Goal: Navigation & Orientation: Find specific page/section

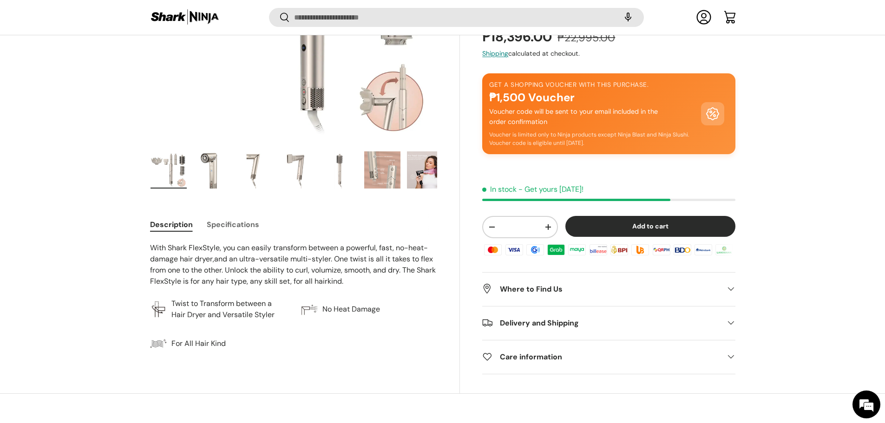
scroll to position [277, 0]
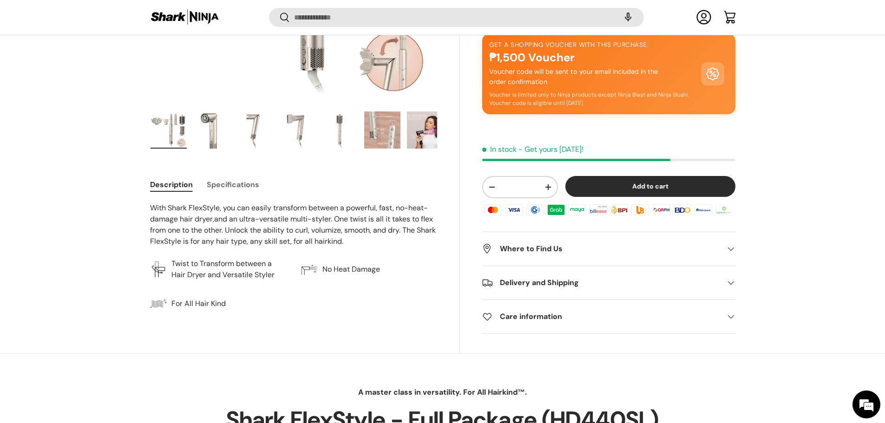
click at [383, 137] on img "Gallery Viewer" at bounding box center [382, 130] width 36 height 37
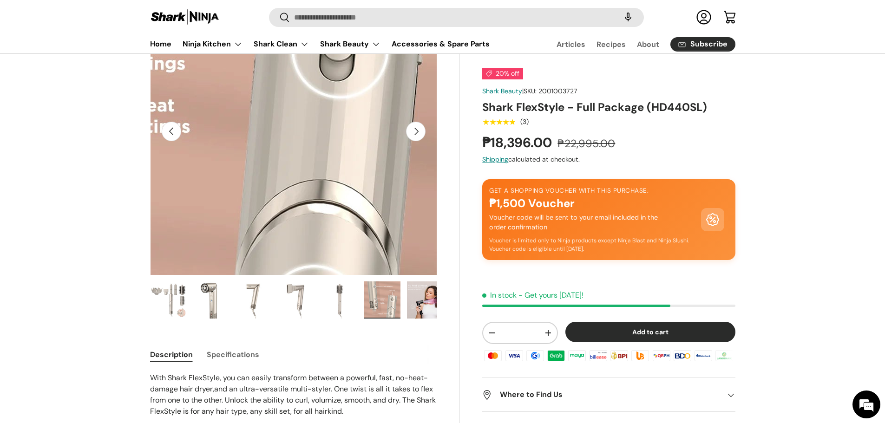
scroll to position [93, 0]
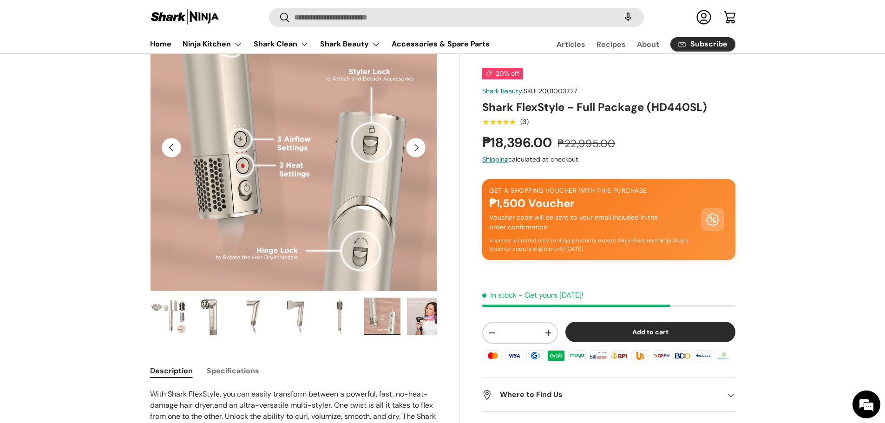
click at [420, 318] on img "Gallery Viewer" at bounding box center [425, 316] width 36 height 37
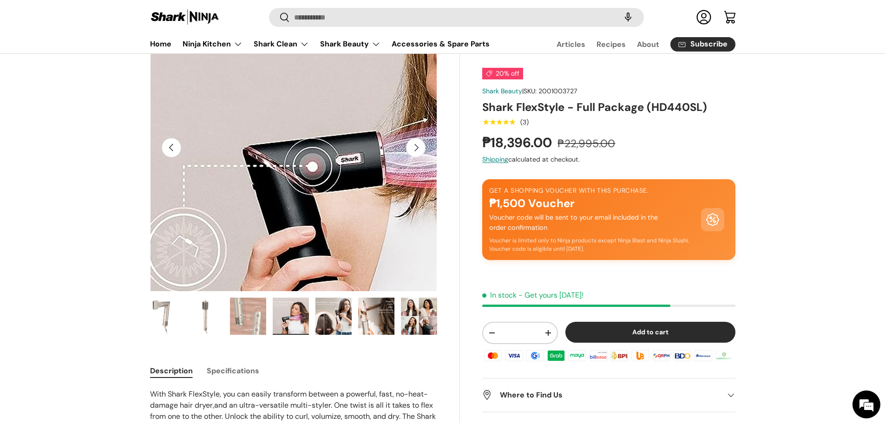
scroll to position [46, 0]
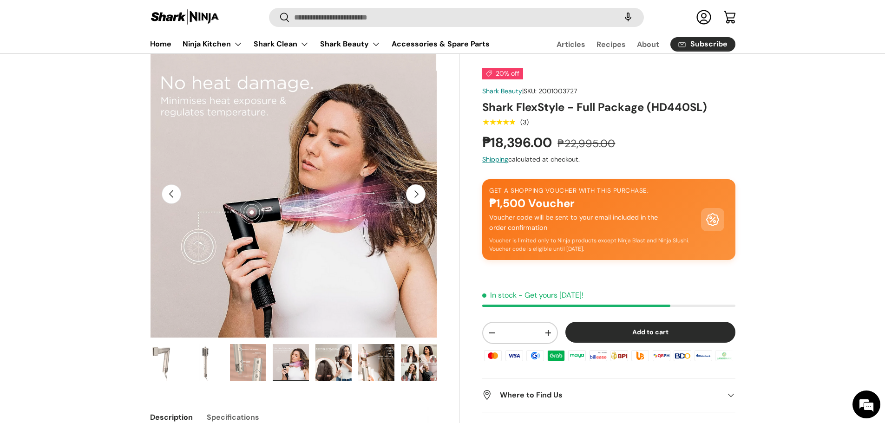
click at [413, 199] on button "Next" at bounding box center [416, 194] width 20 height 20
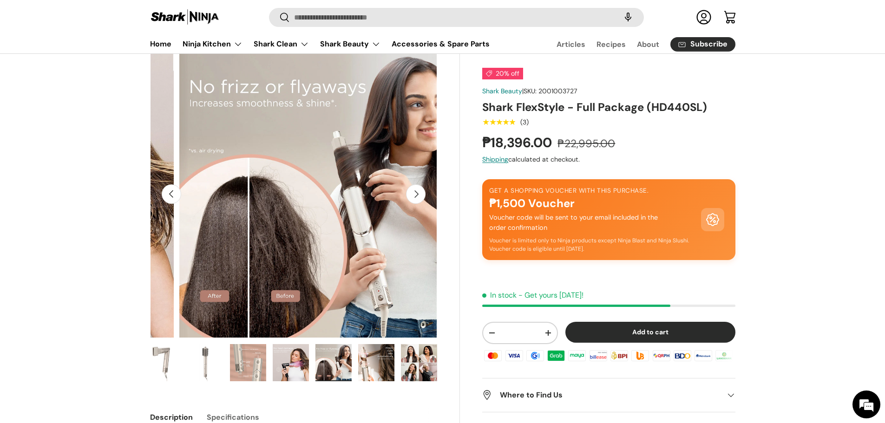
scroll to position [0, 2045]
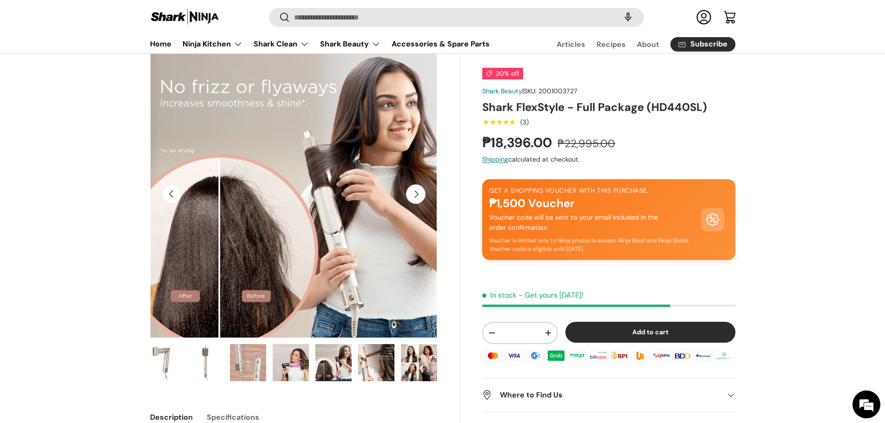
click at [413, 199] on button "Next" at bounding box center [416, 194] width 20 height 20
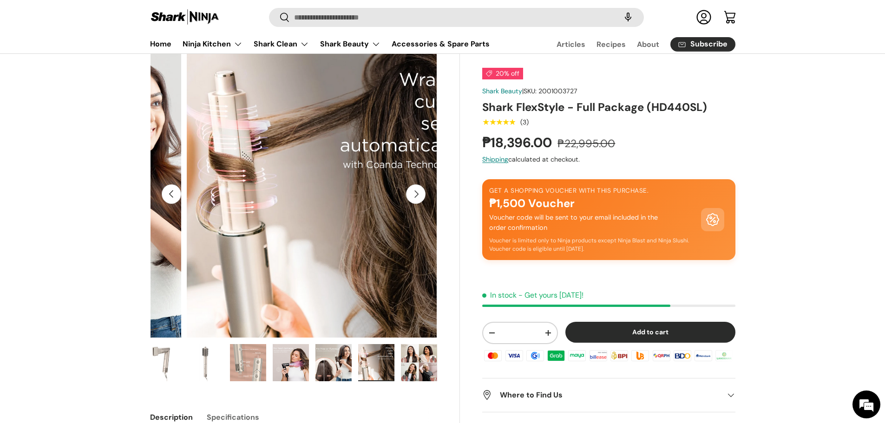
scroll to position [0, 2337]
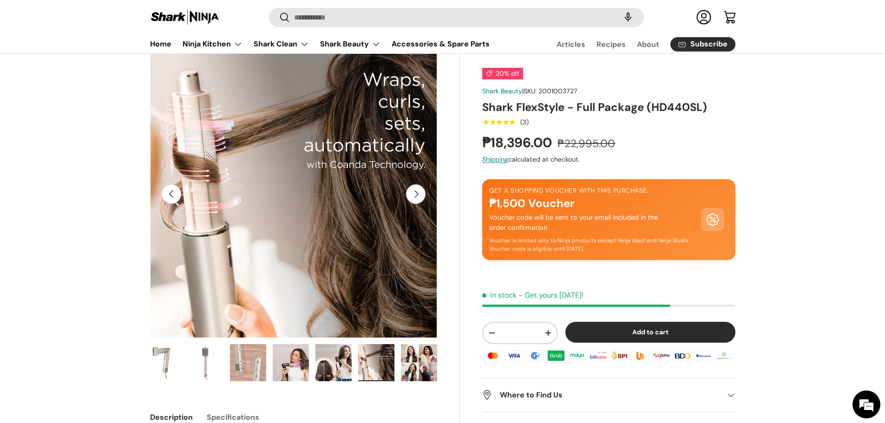
click at [413, 199] on button "Next" at bounding box center [416, 194] width 20 height 20
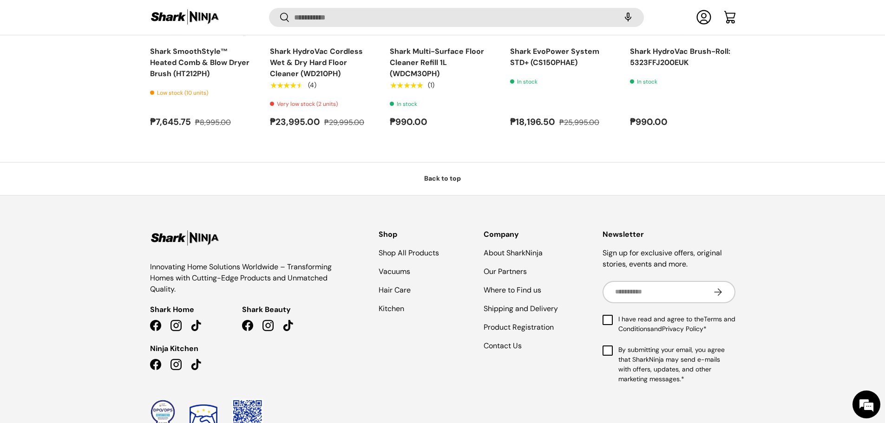
scroll to position [4894, 0]
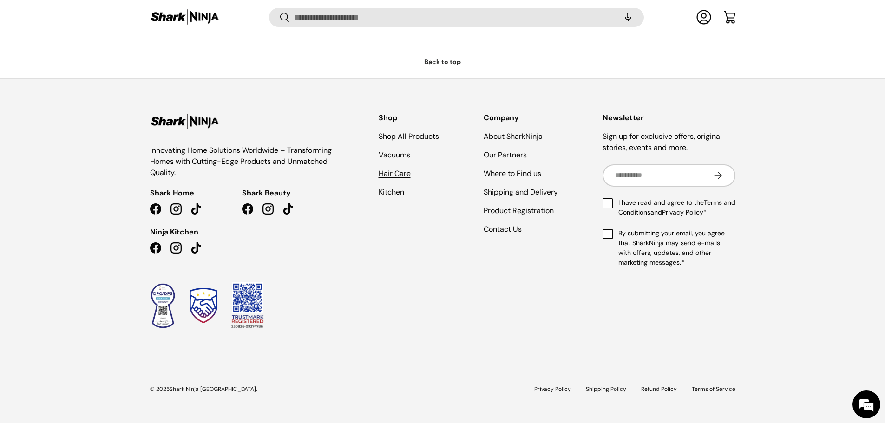
click at [393, 170] on link "Hair Care" at bounding box center [395, 174] width 32 height 10
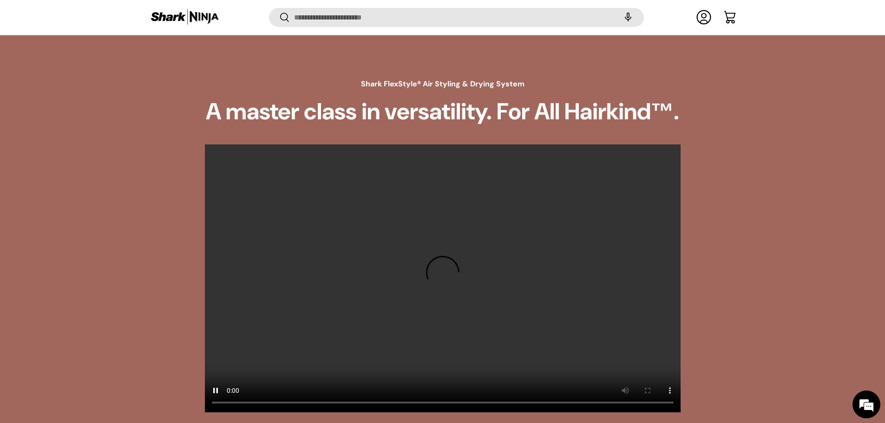
scroll to position [3854, 0]
